Goal: Transaction & Acquisition: Purchase product/service

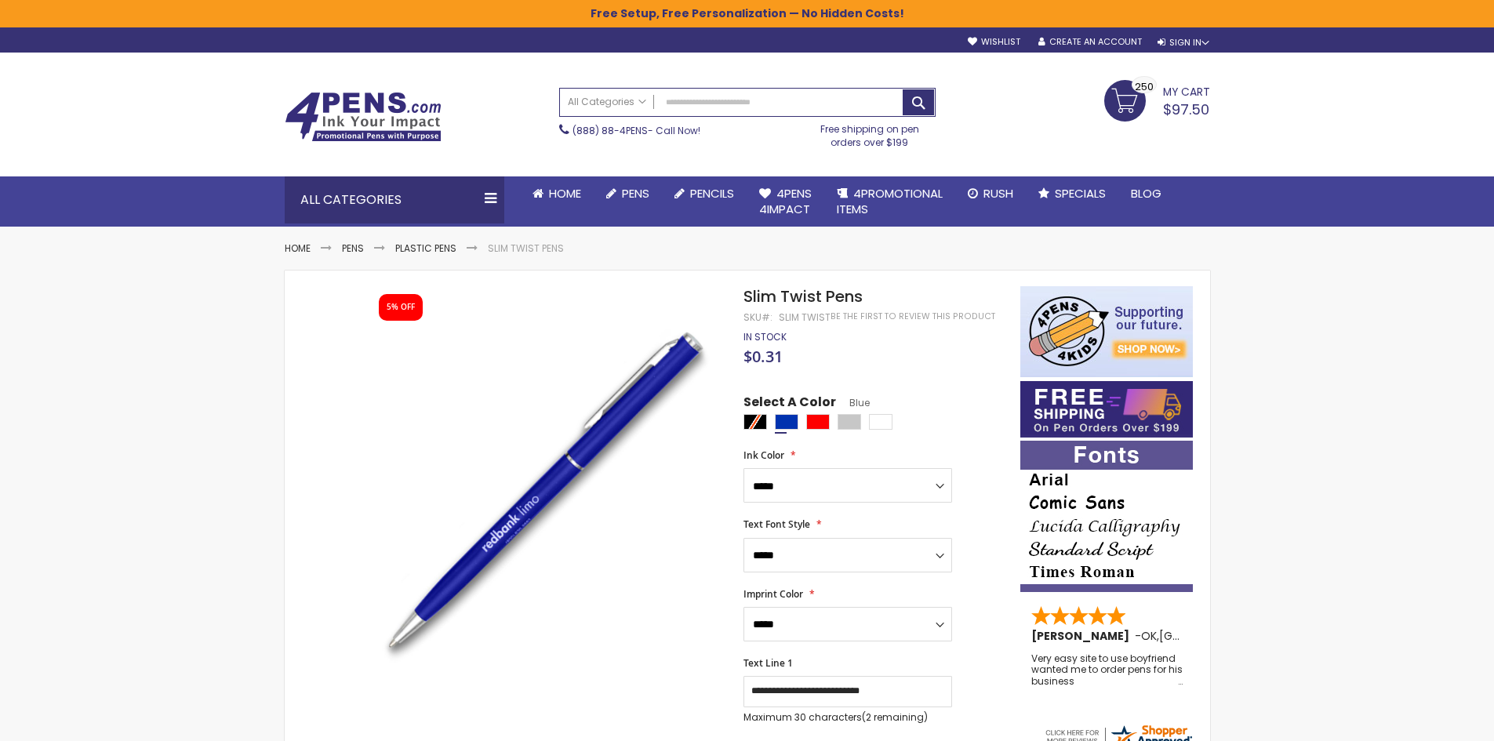
select select "***"
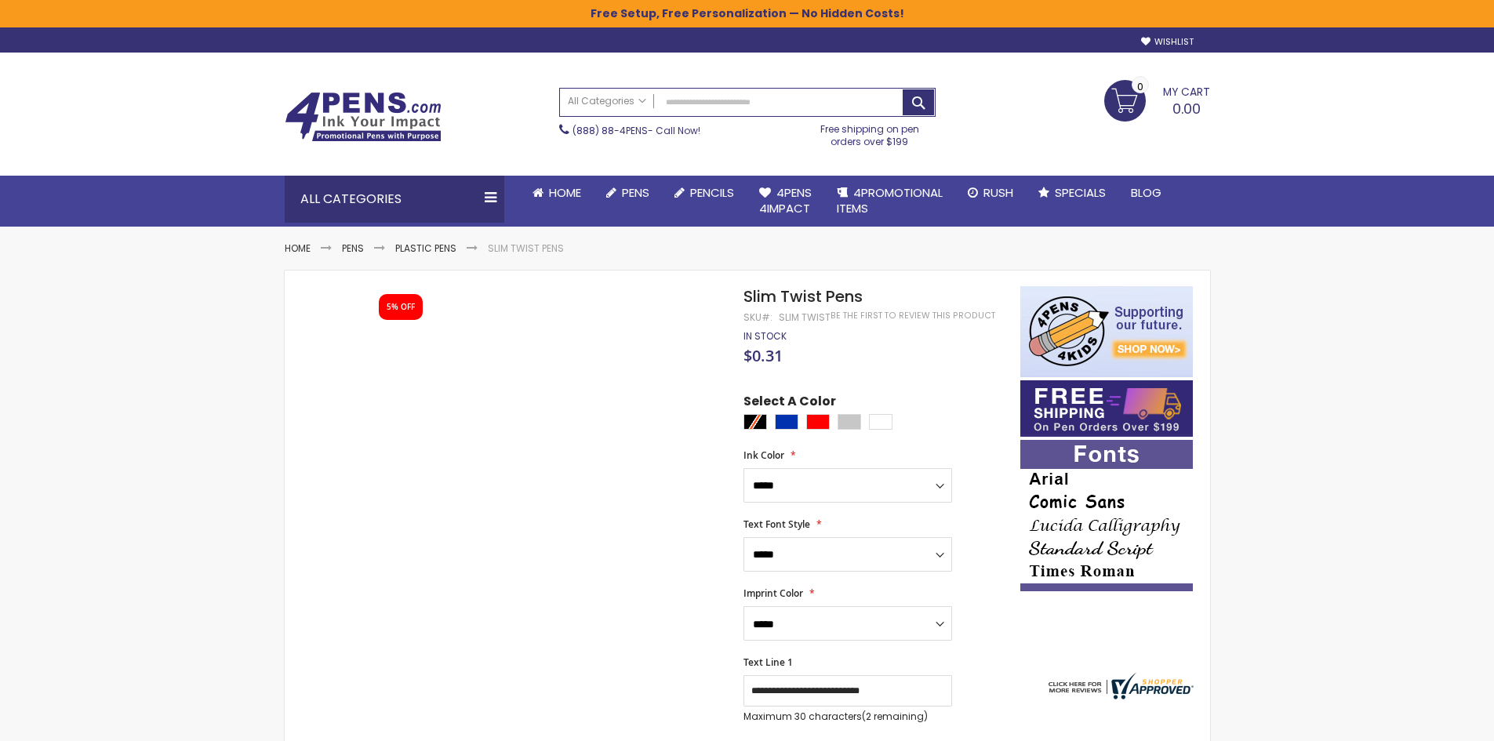
select select "***"
